Goal: Find specific page/section: Find specific page/section

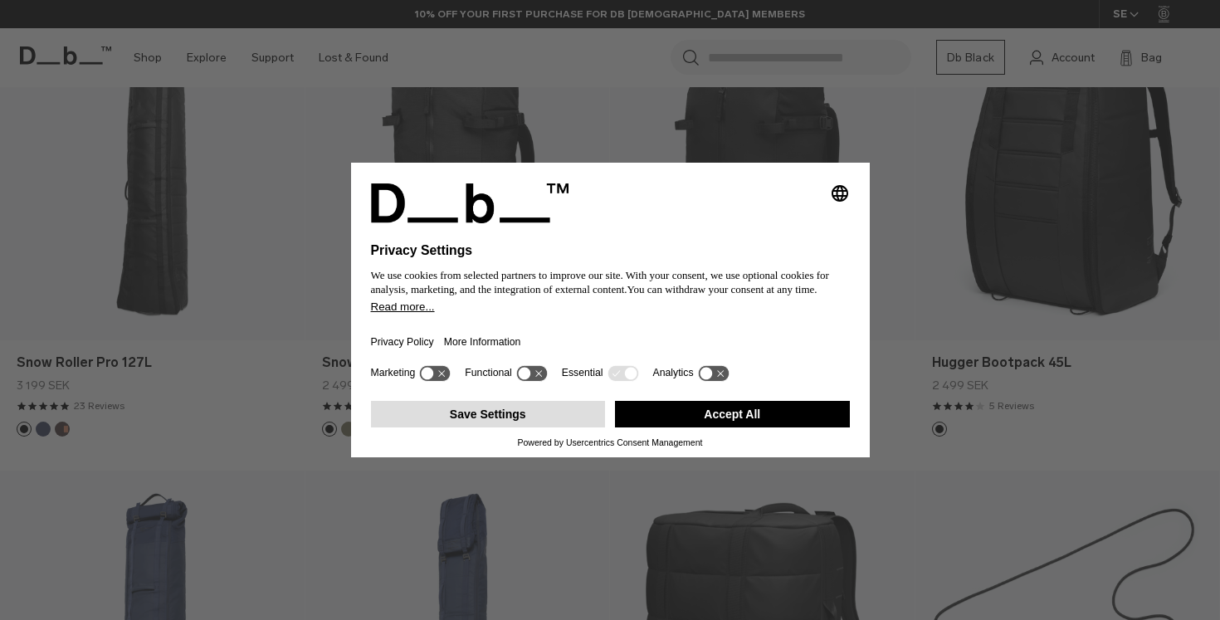
click at [517, 428] on button "Save Settings" at bounding box center [488, 414] width 235 height 27
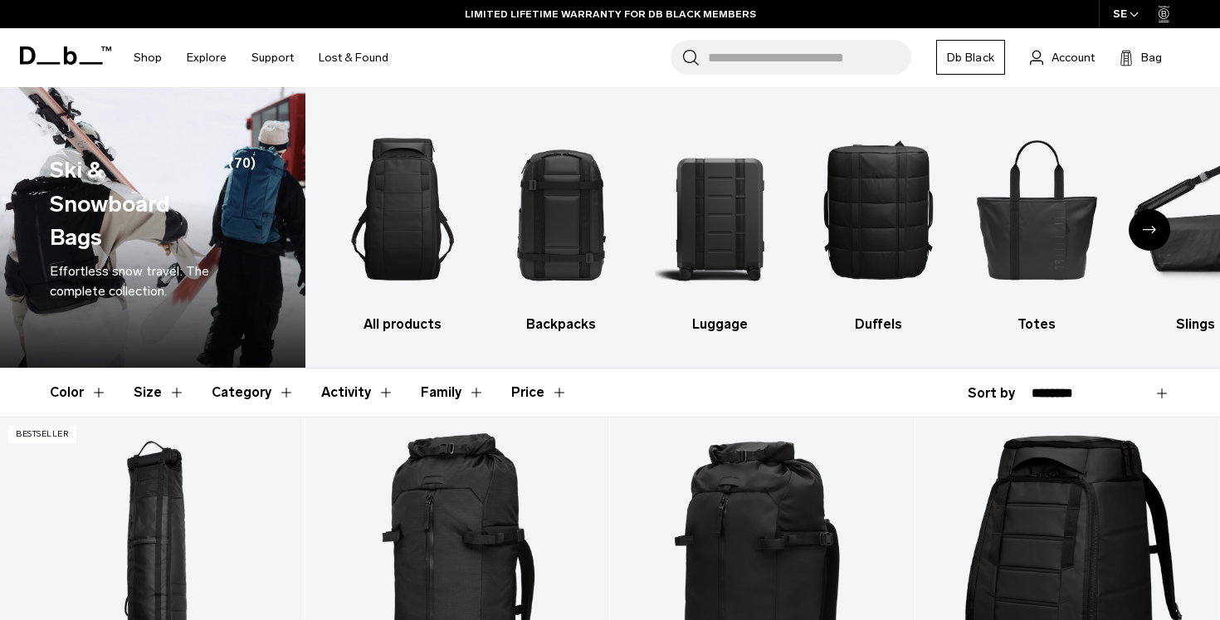
click at [537, 393] on button "Price" at bounding box center [539, 393] width 56 height 48
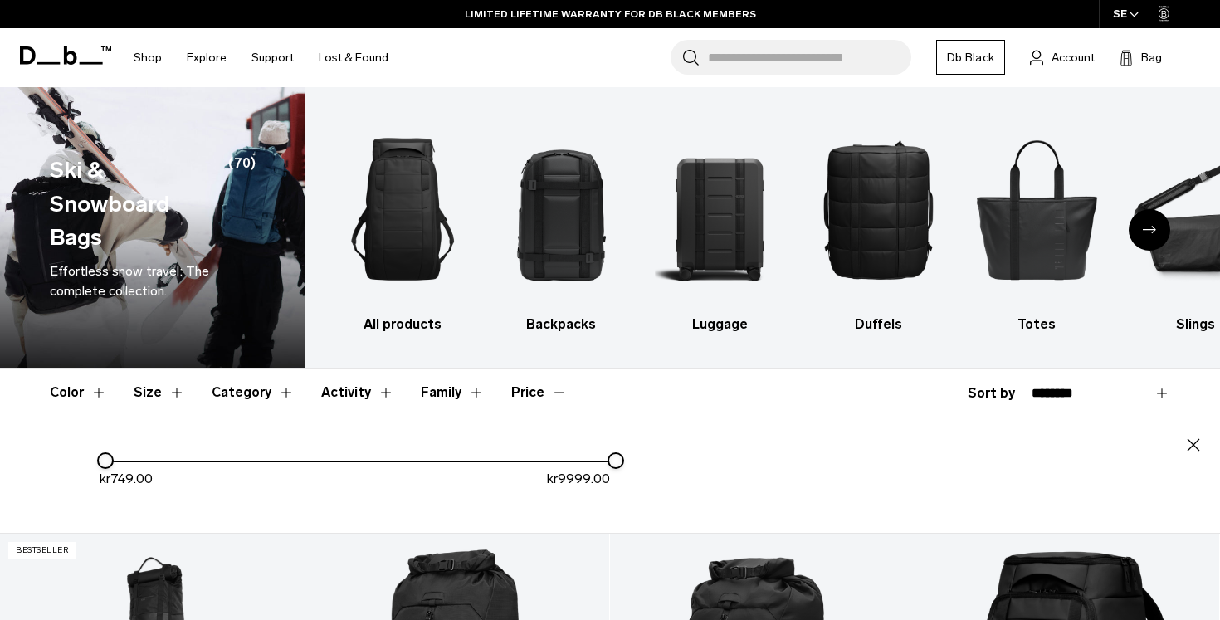
click at [615, 470] on div "kr 749.00 kr 9999.00" at bounding box center [610, 485] width 1121 height 69
drag, startPoint x: 618, startPoint y: 462, endPoint x: 147, endPoint y: 473, distance: 471.7
click at [147, 473] on div "kr 749.00 kr 1456.00" at bounding box center [355, 476] width 511 height 51
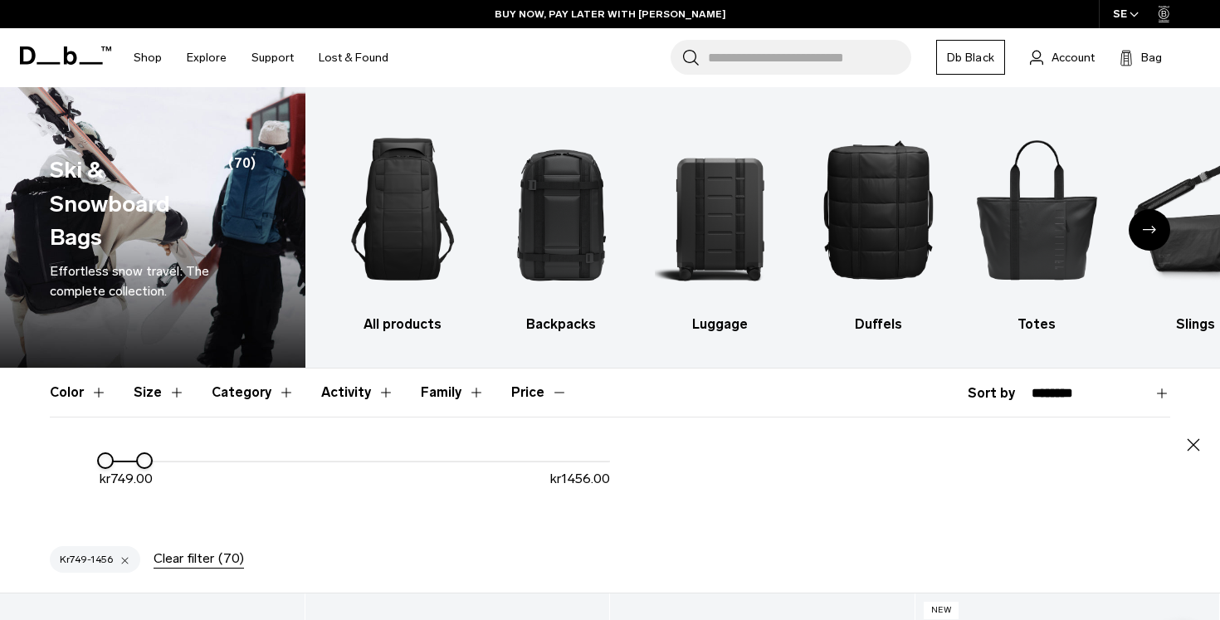
click at [603, 390] on header "Color Size Category Activity Family Price" at bounding box center [610, 393] width 1121 height 48
